Goal: Entertainment & Leisure: Consume media (video, audio)

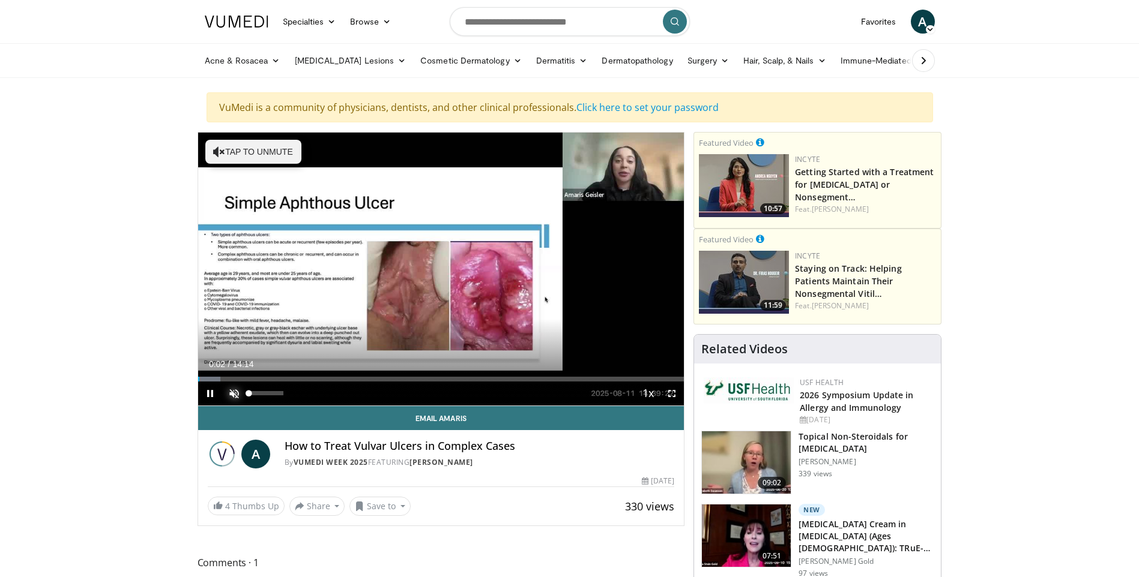
click at [230, 391] on span "Video Player" at bounding box center [234, 394] width 24 height 24
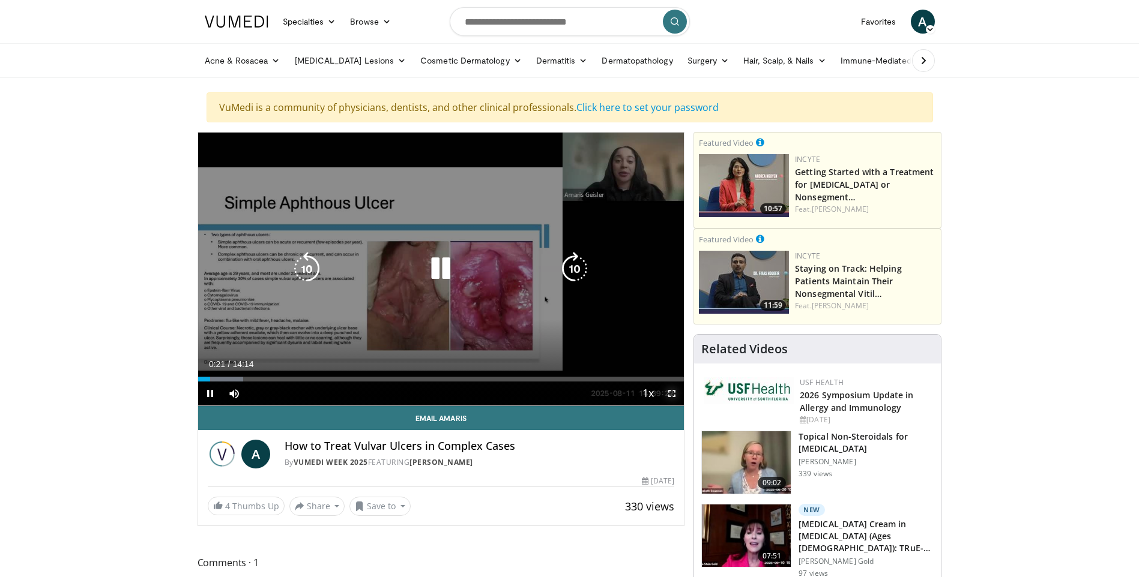
drag, startPoint x: 672, startPoint y: 393, endPoint x: 674, endPoint y: 438, distance: 44.5
click at [672, 393] on span "Video Player" at bounding box center [672, 394] width 24 height 24
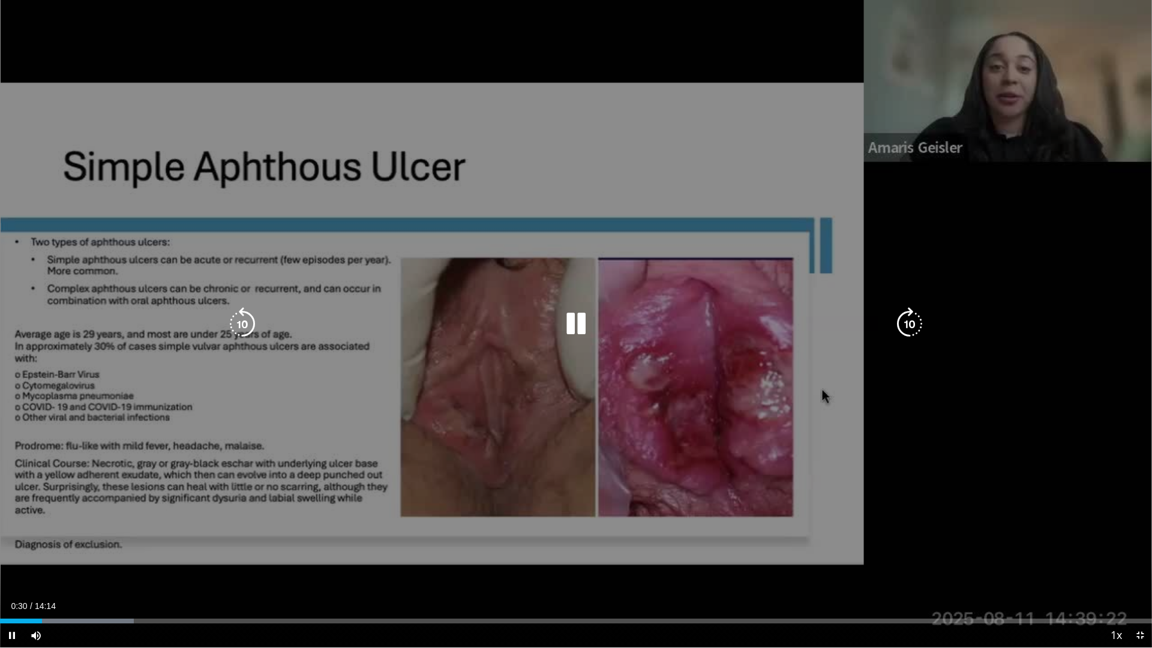
click at [667, 381] on div "10 seconds Tap to unmute" at bounding box center [576, 324] width 1152 height 648
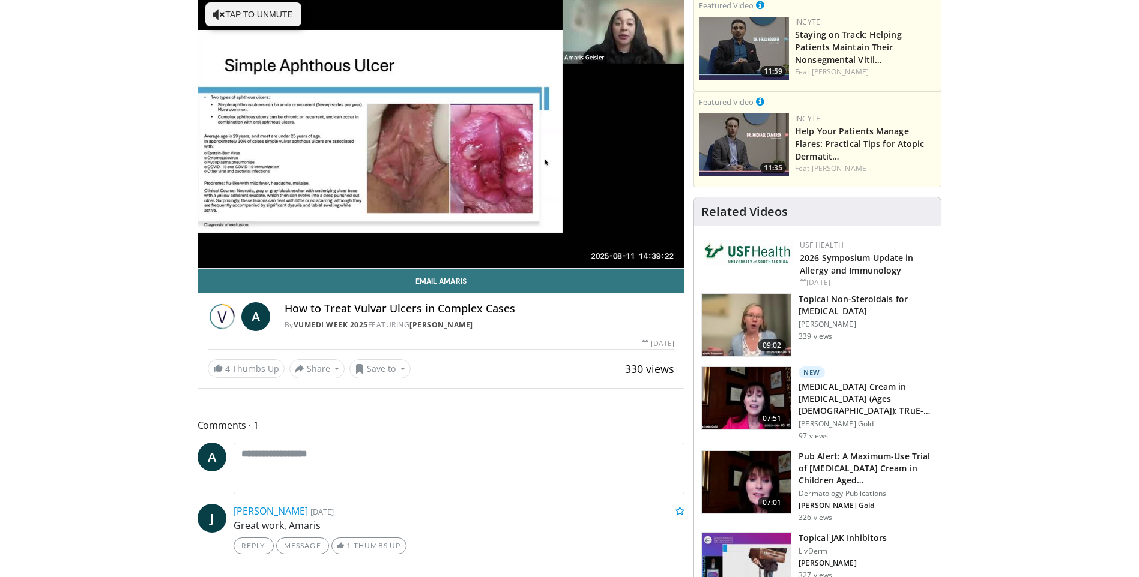
scroll to position [60, 0]
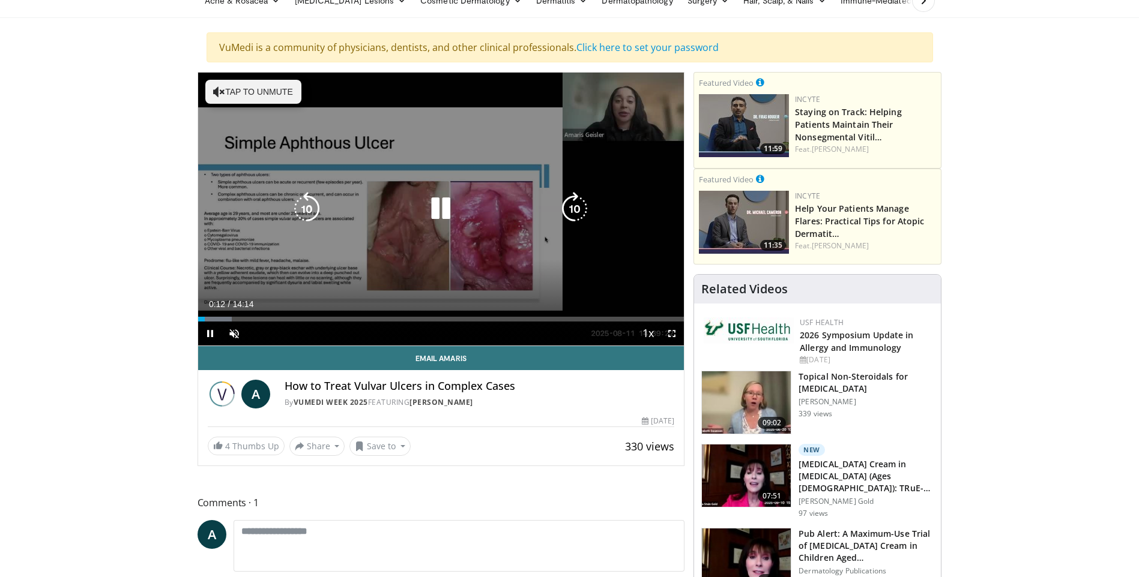
click at [409, 286] on div "10 seconds Tap to unmute" at bounding box center [441, 209] width 486 height 273
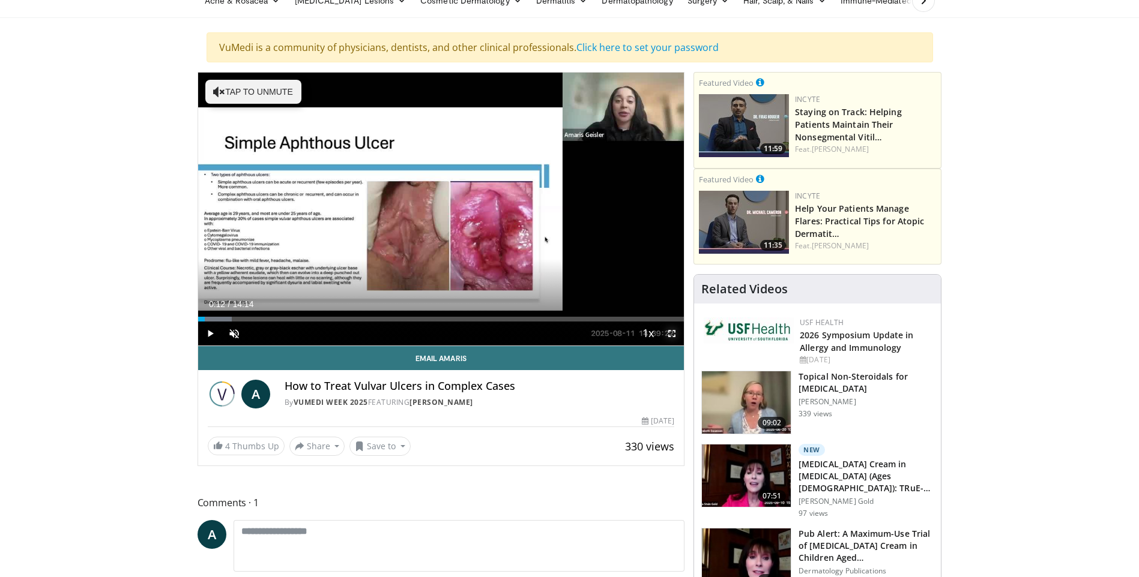
click at [666, 331] on span "Video Player" at bounding box center [672, 334] width 24 height 24
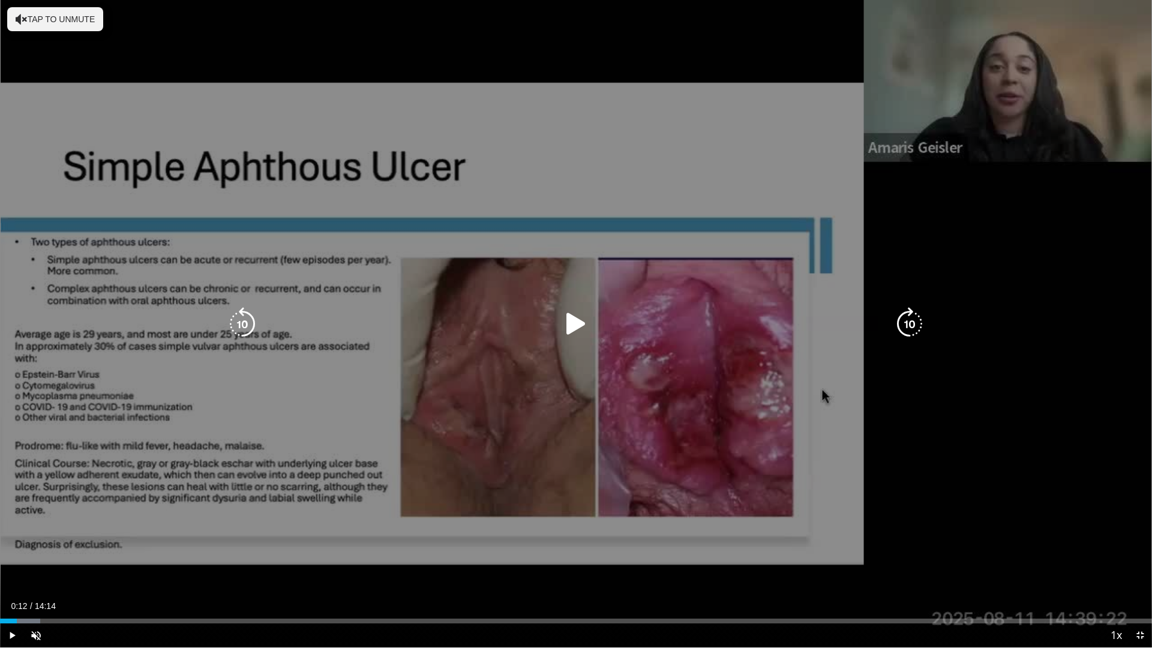
click at [607, 352] on div "10 seconds Tap to unmute" at bounding box center [576, 324] width 1152 height 648
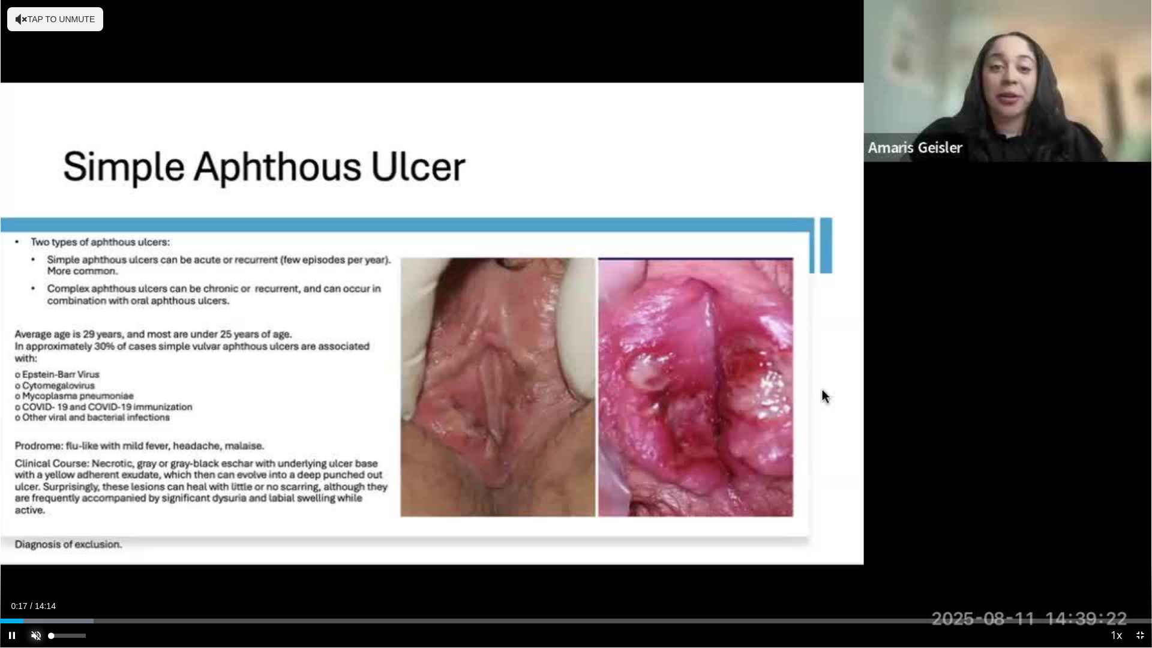
click at [39, 577] on span "Video Player" at bounding box center [36, 636] width 24 height 24
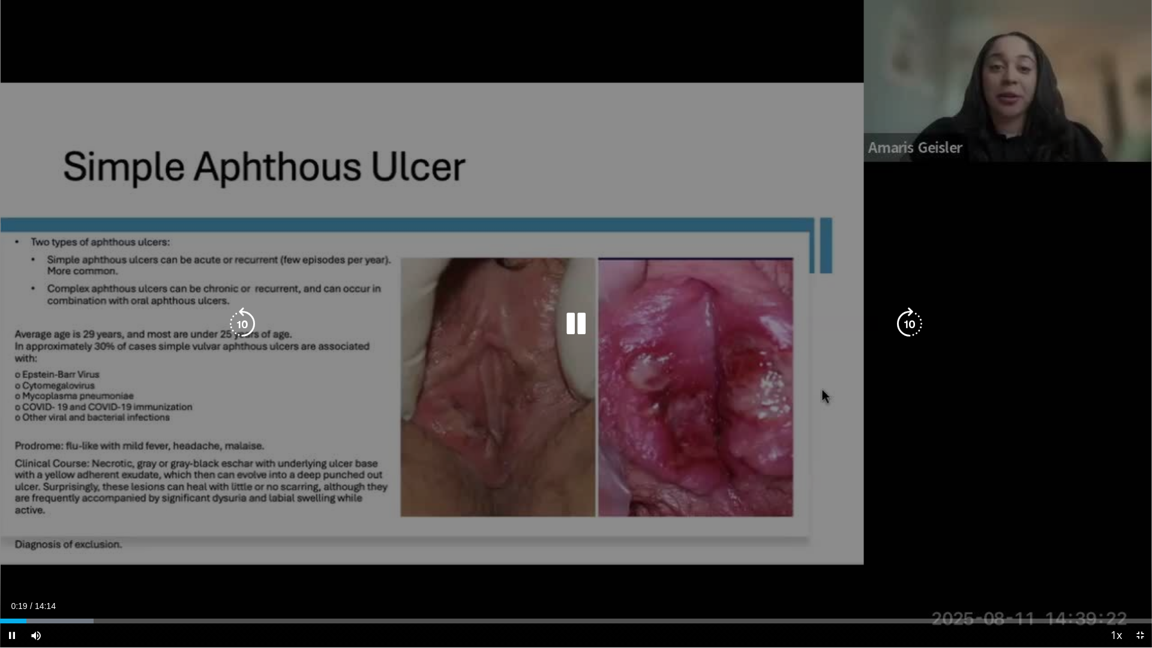
click at [486, 340] on div "10 seconds Tap to unmute" at bounding box center [576, 324] width 1152 height 648
click at [484, 339] on div "10 seconds Tap to unmute" at bounding box center [576, 324] width 1152 height 648
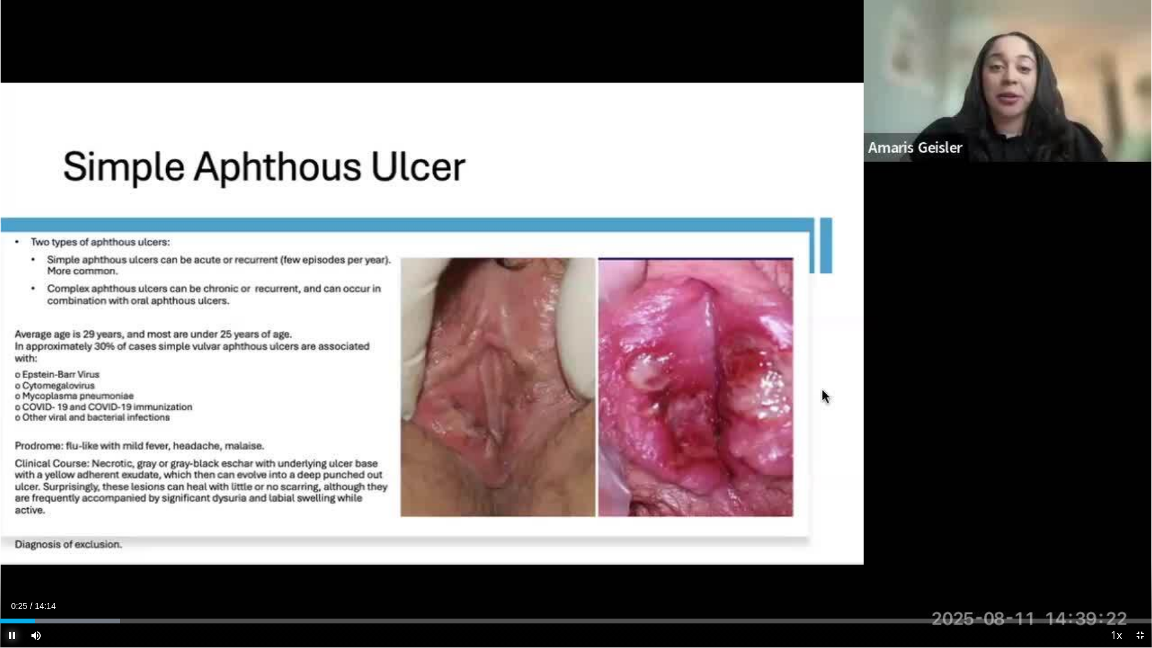
click at [10, 577] on span "Video Player" at bounding box center [12, 636] width 24 height 24
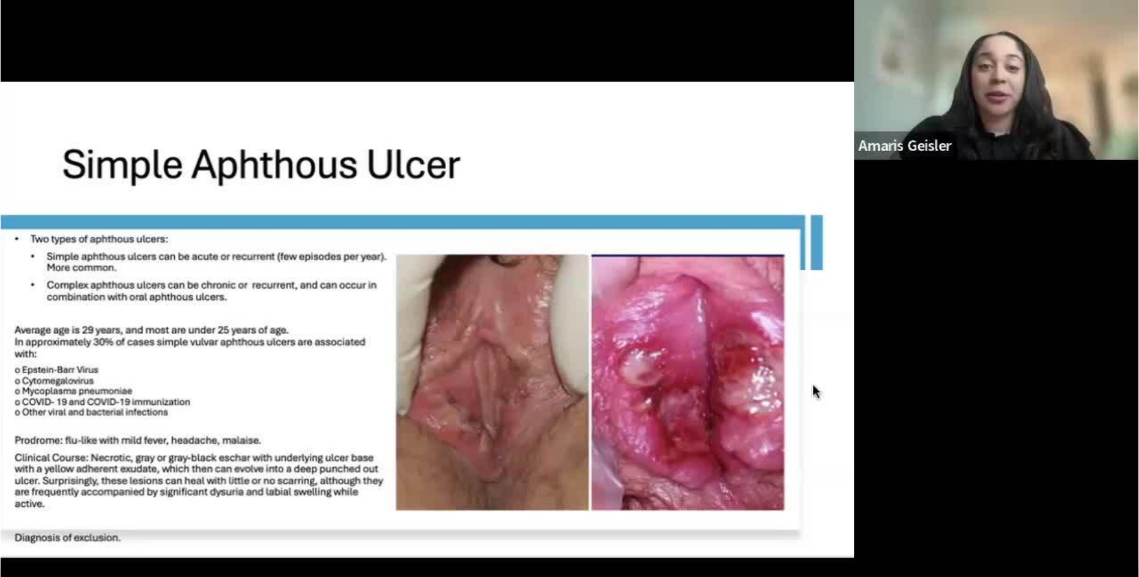
scroll to position [300, 0]
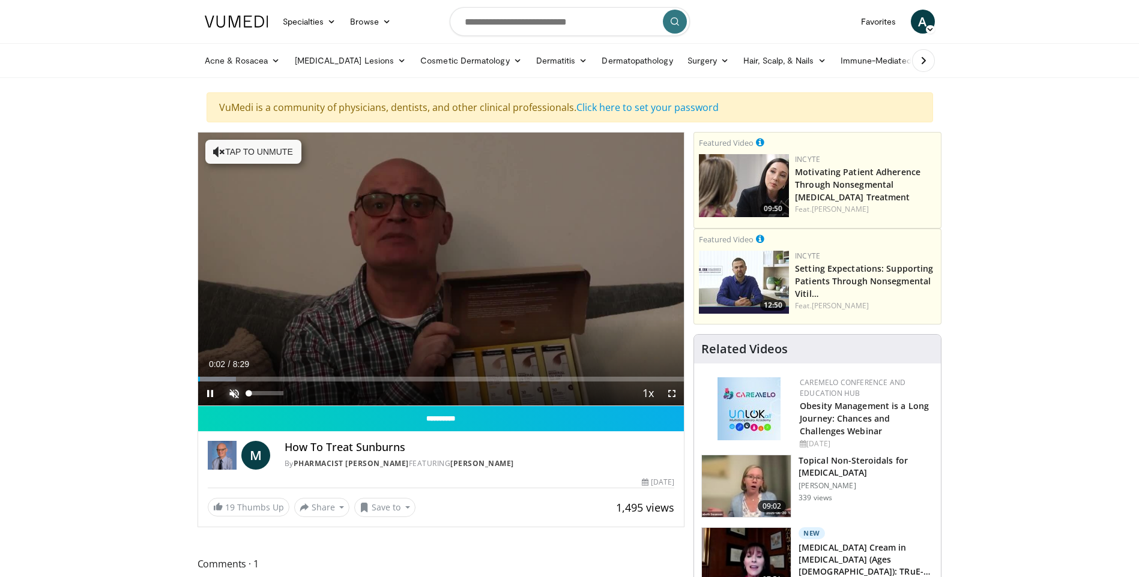
click at [229, 391] on span "Video Player" at bounding box center [234, 394] width 24 height 24
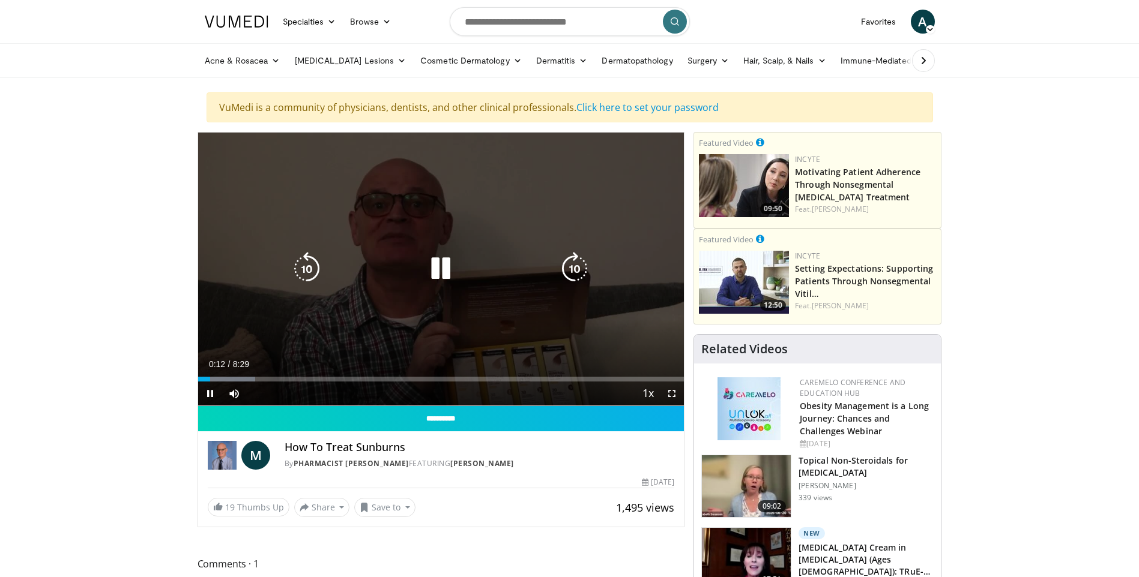
click at [433, 269] on icon "Video Player" at bounding box center [441, 269] width 34 height 34
